Goal: Navigation & Orientation: Find specific page/section

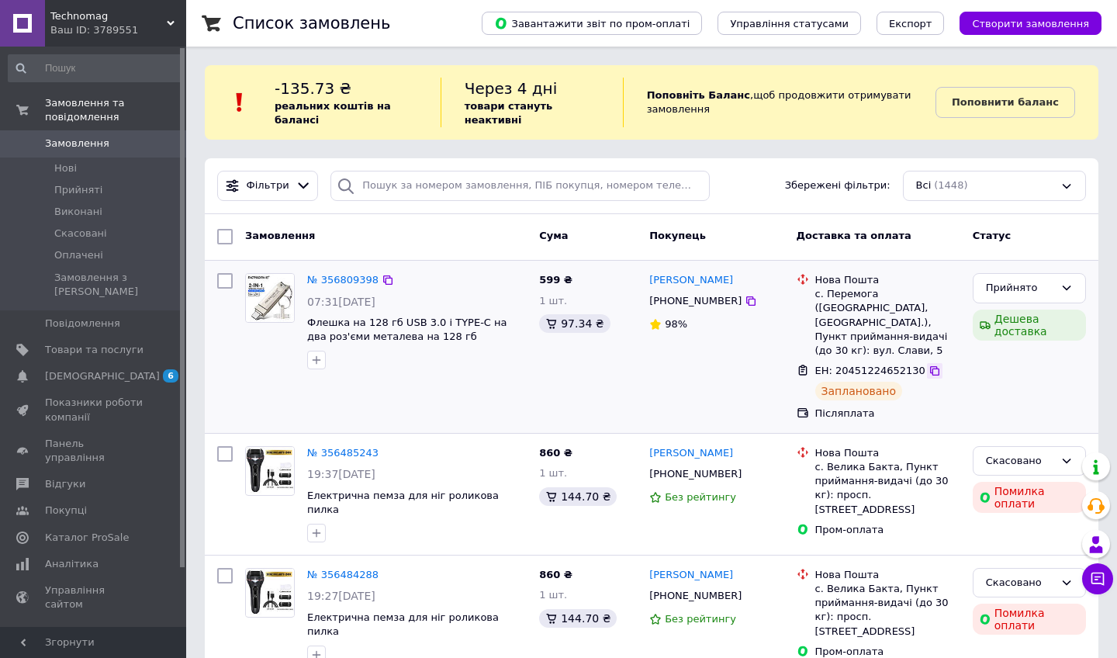
click at [444, 365] on icon at bounding box center [935, 371] width 12 height 12
click at [73, 369] on span "[DEMOGRAPHIC_DATA]" at bounding box center [102, 376] width 115 height 14
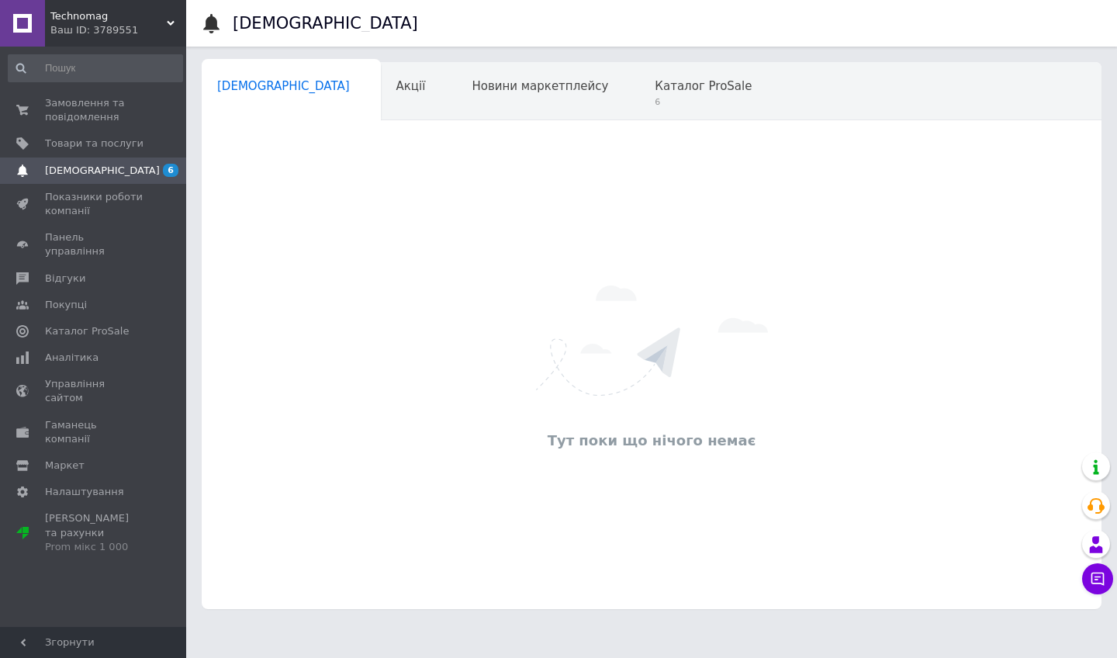
click at [84, 28] on div "Ваш ID: 3789551" at bounding box center [118, 30] width 136 height 14
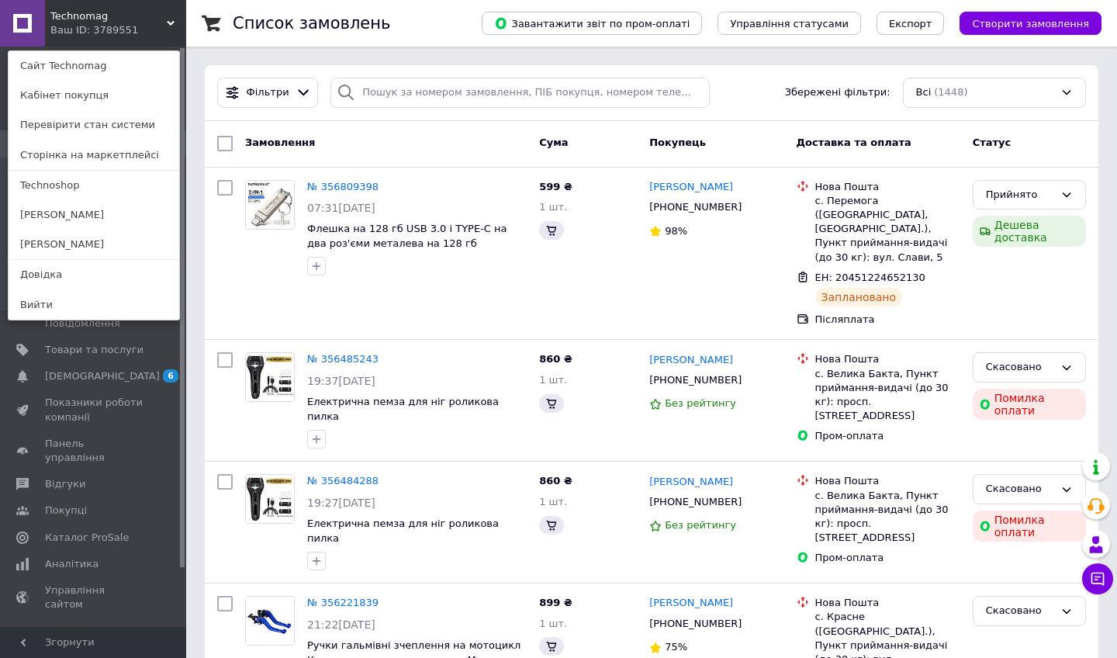
click at [235, 365] on div at bounding box center [225, 400] width 28 height 109
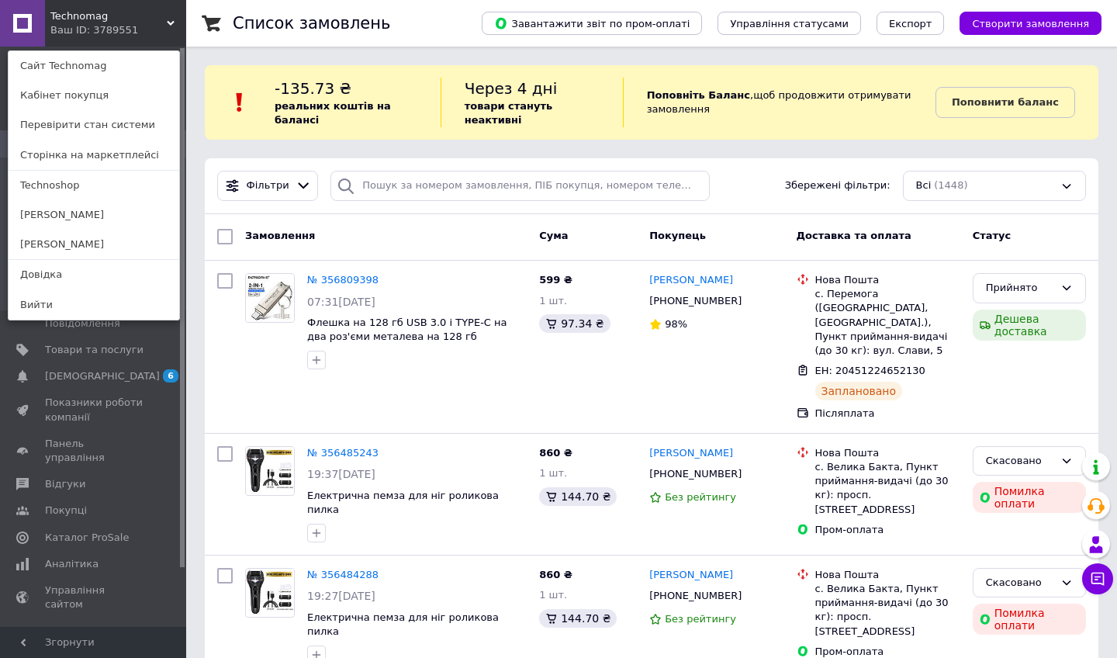
click at [91, 19] on span "Technomag" at bounding box center [108, 16] width 116 height 14
